Goal: Information Seeking & Learning: Find specific fact

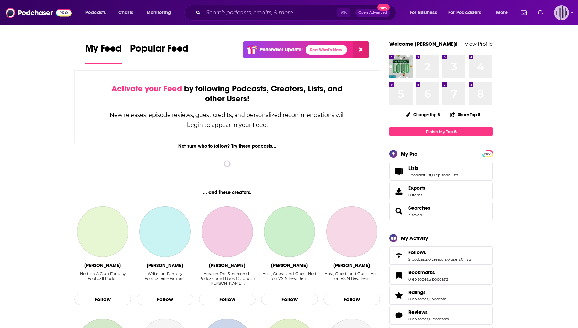
click at [562, 15] on img "Logged in as gpg2" at bounding box center [561, 12] width 15 height 15
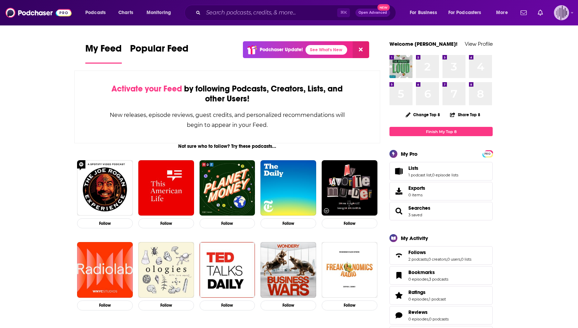
click at [565, 15] on img "Logged in as gpg2" at bounding box center [561, 12] width 15 height 15
click at [528, 116] on span "Account Settings" at bounding box center [528, 114] width 36 height 5
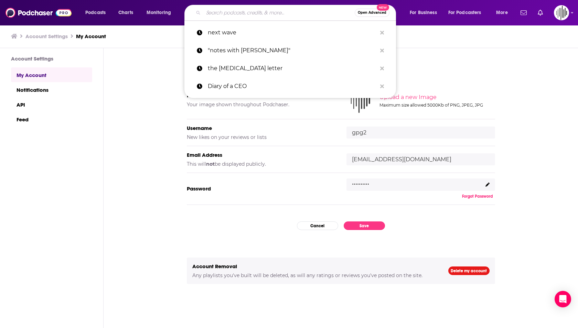
click at [308, 12] on input "Search podcasts, credits, & more..." at bounding box center [278, 12] width 151 height 11
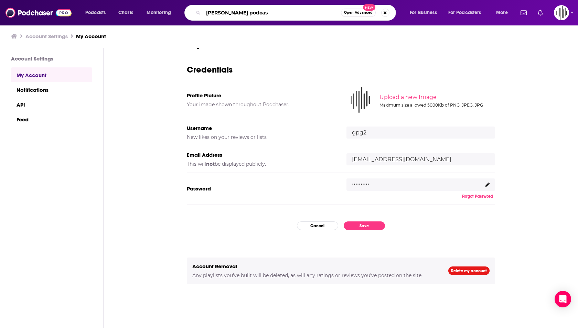
type input "[PERSON_NAME] podcast"
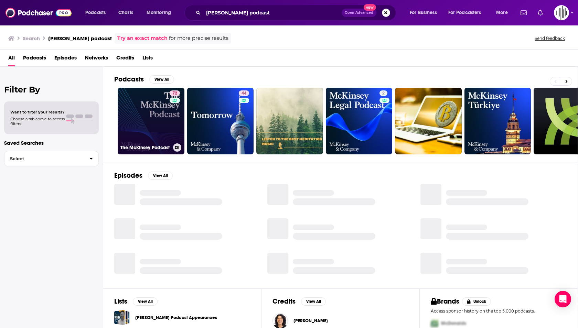
click at [157, 130] on link "72 The McKinsey Podcast" at bounding box center [151, 121] width 67 height 67
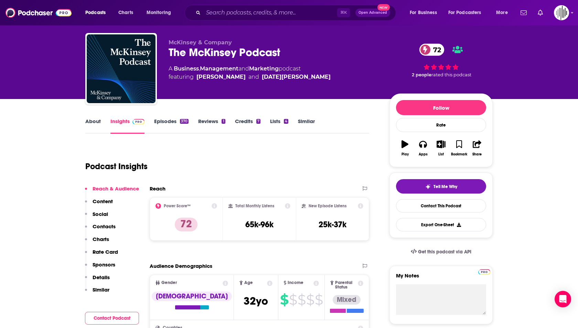
scroll to position [15, 0]
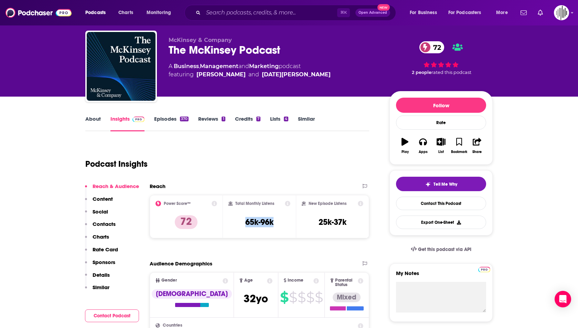
drag, startPoint x: 245, startPoint y: 222, endPoint x: 278, endPoint y: 224, distance: 33.1
click at [278, 224] on div "Total Monthly Listens 65k-96k" at bounding box center [259, 217] width 62 height 32
copy h3 "65k-96k"
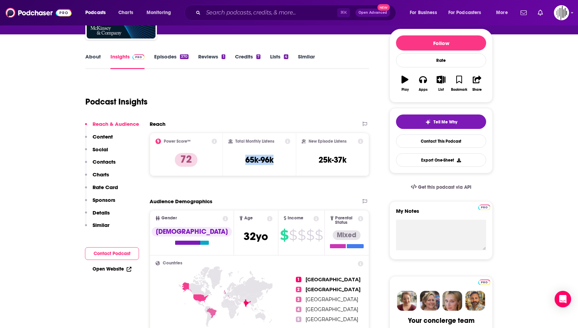
scroll to position [81, 0]
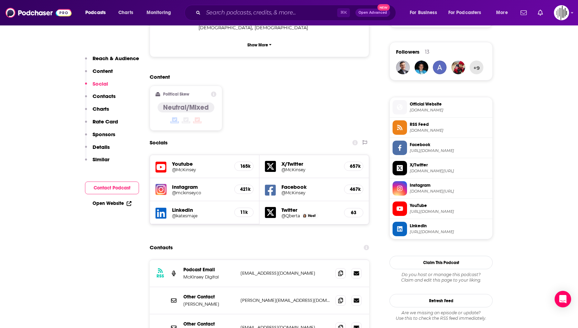
scroll to position [480, 0]
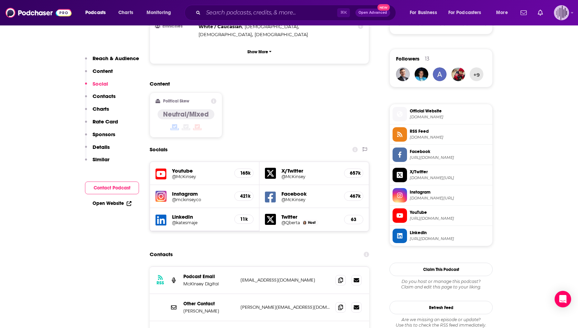
click at [561, 14] on img "Logged in as gpg2" at bounding box center [561, 12] width 15 height 15
click at [534, 116] on span "Account Settings" at bounding box center [528, 114] width 36 height 5
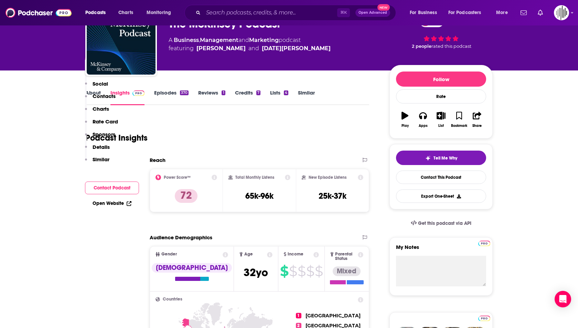
scroll to position [33, 0]
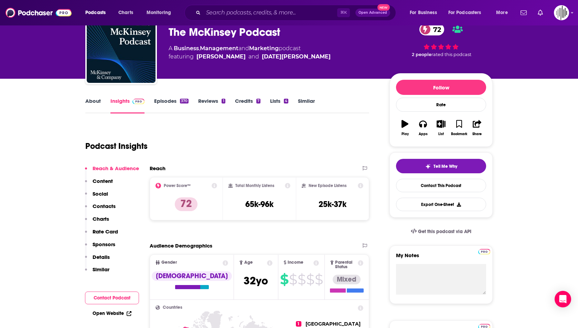
click at [170, 104] on link "Episodes 370" at bounding box center [171, 106] width 34 height 16
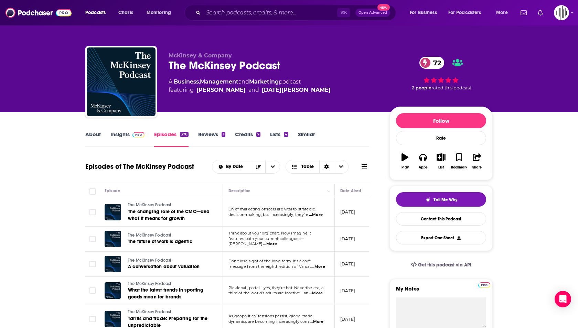
click at [129, 138] on link "Insights" at bounding box center [127, 139] width 34 height 16
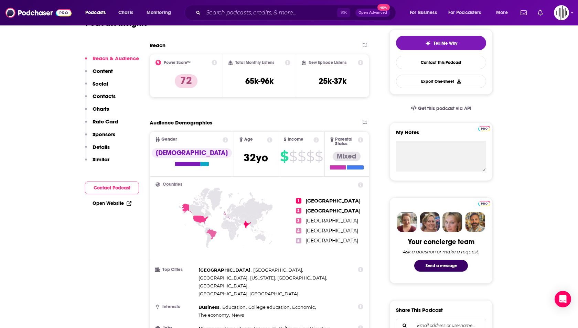
scroll to position [158, 0]
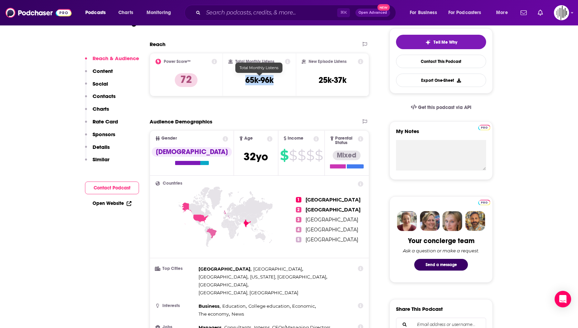
drag, startPoint x: 276, startPoint y: 78, endPoint x: 244, endPoint y: 78, distance: 31.3
click at [244, 78] on div "Total Monthly Listens 65k-96k" at bounding box center [259, 75] width 62 height 32
copy h3 "65k-96k"
click at [252, 17] on input "Search podcasts, credits, & more..." at bounding box center [270, 12] width 134 height 11
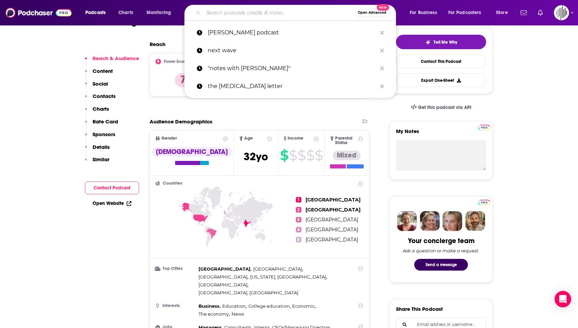
paste input "Bloomberg Daybreak"
type input "Bloomberg Daybreak"
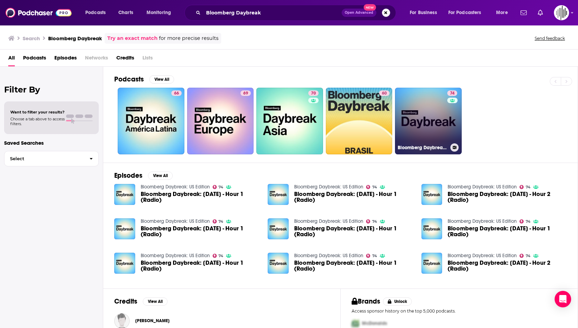
click at [409, 123] on link "74 Bloomberg Daybreak: US Edition" at bounding box center [428, 121] width 67 height 67
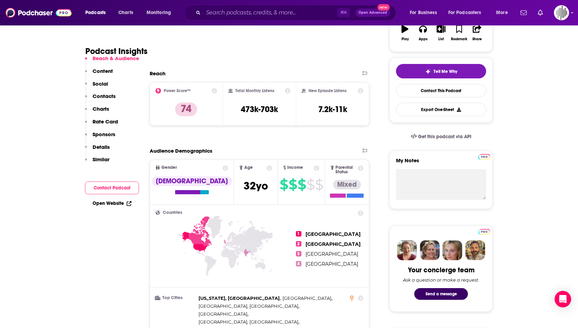
scroll to position [130, 0]
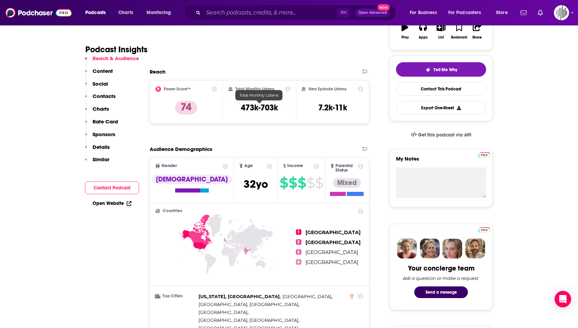
click at [259, 108] on h3 "473k-703k" at bounding box center [259, 108] width 37 height 10
copy div "473k-703k"
click at [224, 17] on input "Search podcasts, credits, & more..." at bounding box center [270, 12] width 134 height 11
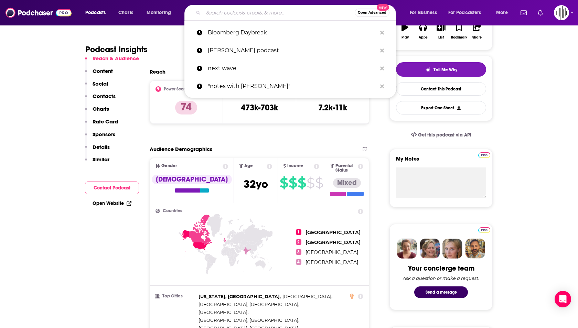
paste input "CoinDesk Markets Daily"
type input "CoinDesk Markets Daily"
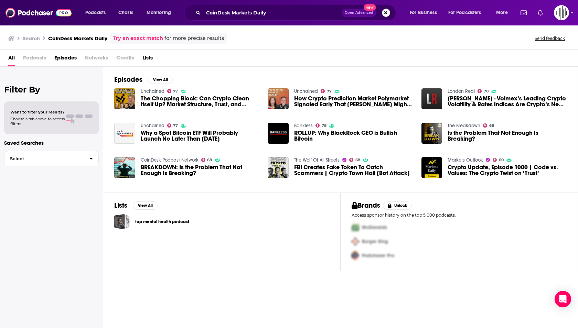
click at [36, 56] on span "Podcasts" at bounding box center [34, 59] width 23 height 14
click at [33, 57] on span "Podcasts" at bounding box center [34, 59] width 23 height 14
click at [24, 58] on span "Podcasts" at bounding box center [34, 59] width 23 height 14
click at [35, 58] on span "Podcasts" at bounding box center [34, 59] width 23 height 14
click at [25, 60] on span "Podcasts" at bounding box center [34, 59] width 23 height 14
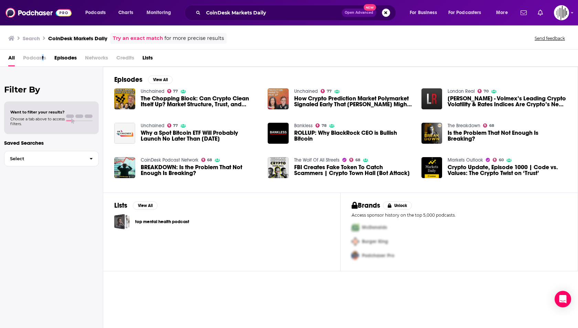
click at [43, 58] on span "Podcasts" at bounding box center [34, 59] width 23 height 14
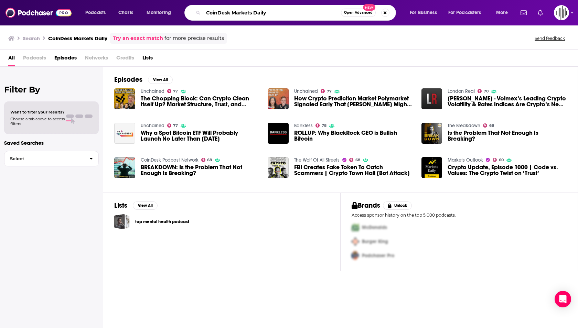
click at [280, 12] on input "CoinDesk Markets Daily" at bounding box center [272, 12] width 138 height 11
click at [263, 13] on input "CoinDesk Markets Daily" at bounding box center [272, 12] width 138 height 11
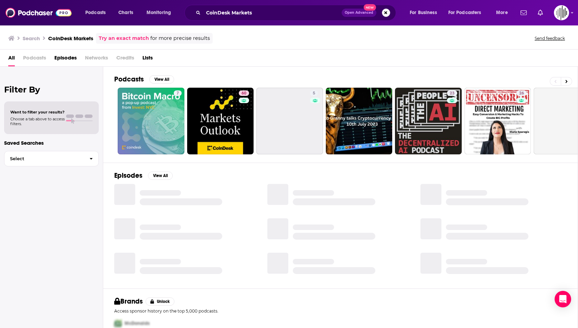
click at [31, 56] on span "Podcasts" at bounding box center [34, 59] width 23 height 14
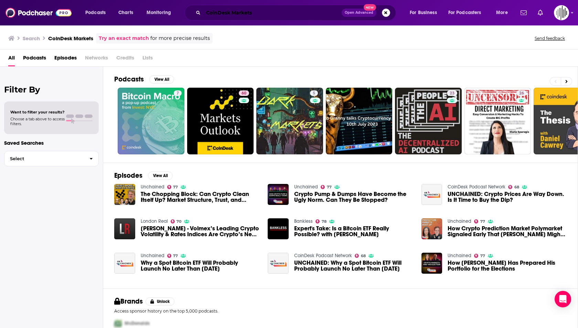
click at [266, 12] on input "CoinDesk Markets" at bounding box center [272, 12] width 138 height 11
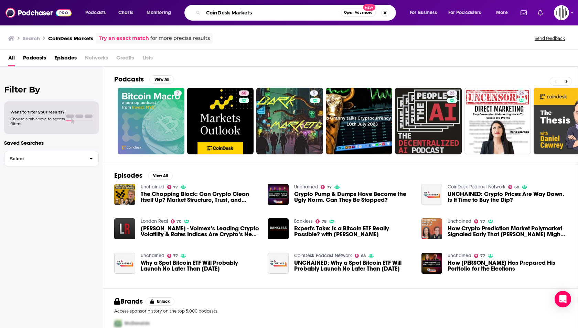
click at [266, 12] on input "CoinDesk Markets" at bounding box center [272, 12] width 138 height 11
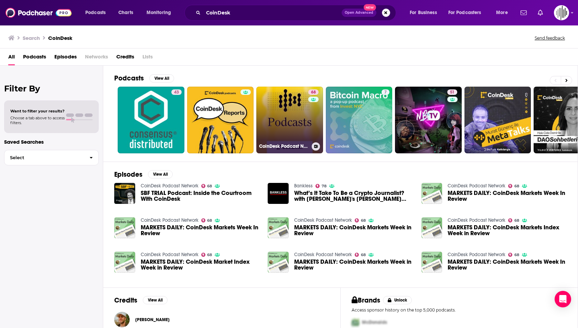
scroll to position [59, 0]
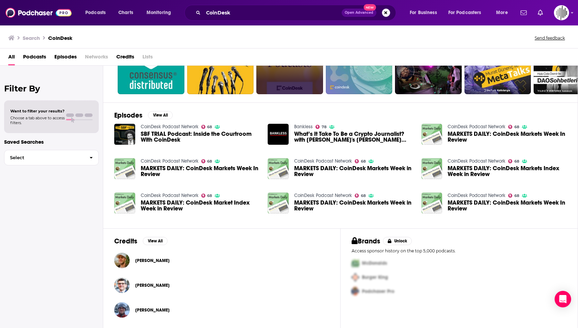
click at [278, 145] on div "Bankless 78 What’s It Take To Be a Crypto Journalist? with [PERSON_NAME]'s [PER…" at bounding box center [340, 138] width 145 height 28
click at [252, 25] on div "Podcasts Charts Monitoring CoinDesk Open Advanced New For Business For Podcaste…" at bounding box center [289, 12] width 578 height 25
click at [252, 8] on input "CoinDesk" at bounding box center [272, 12] width 138 height 11
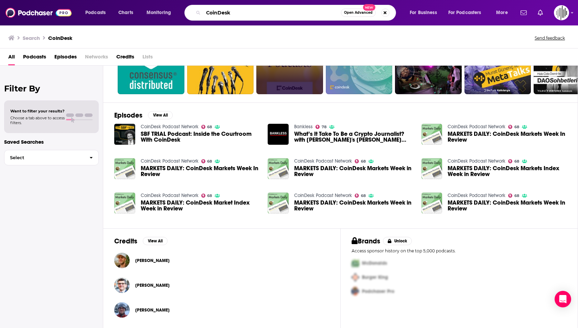
click at [247, 14] on input "CoinDesk" at bounding box center [272, 12] width 138 height 11
type input "CoinDesk markets"
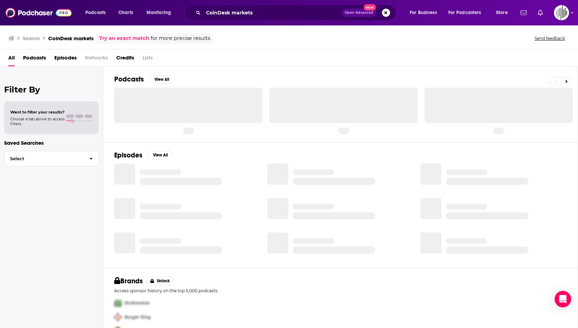
scroll to position [1, 0]
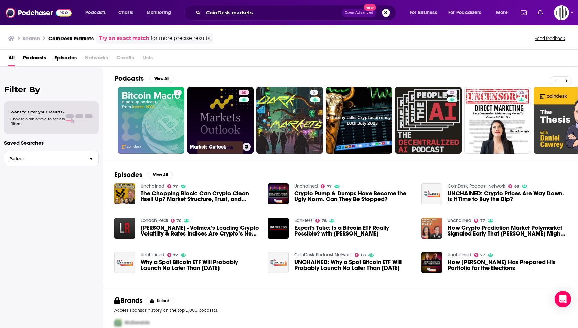
click at [220, 124] on link "60 Markets Outlook" at bounding box center [220, 120] width 67 height 67
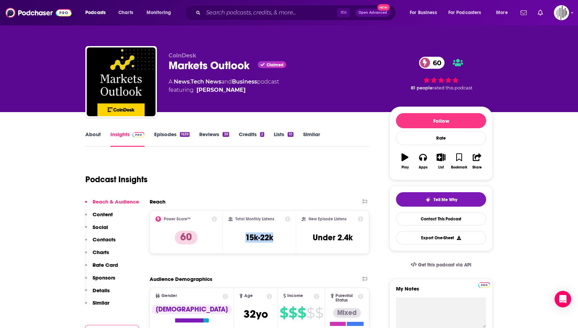
drag, startPoint x: 277, startPoint y: 237, endPoint x: 232, endPoint y: 237, distance: 45.8
click at [232, 237] on div "Total Monthly Listens 15k-22k" at bounding box center [259, 232] width 62 height 32
copy h3 "15k-22k"
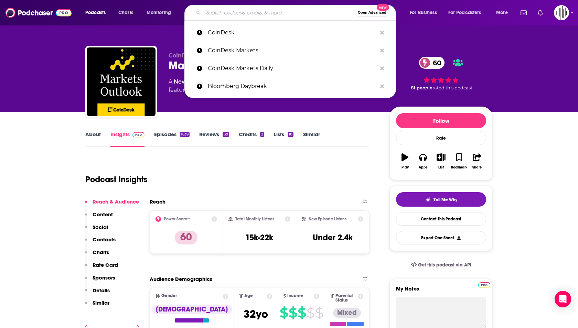
click at [296, 12] on input "Search podcasts, credits, & more..." at bounding box center [278, 12] width 151 height 11
paste input "The Economist’s Money Talks"
type input "The Economist’s Money Talks"
